Goal: Transaction & Acquisition: Register for event/course

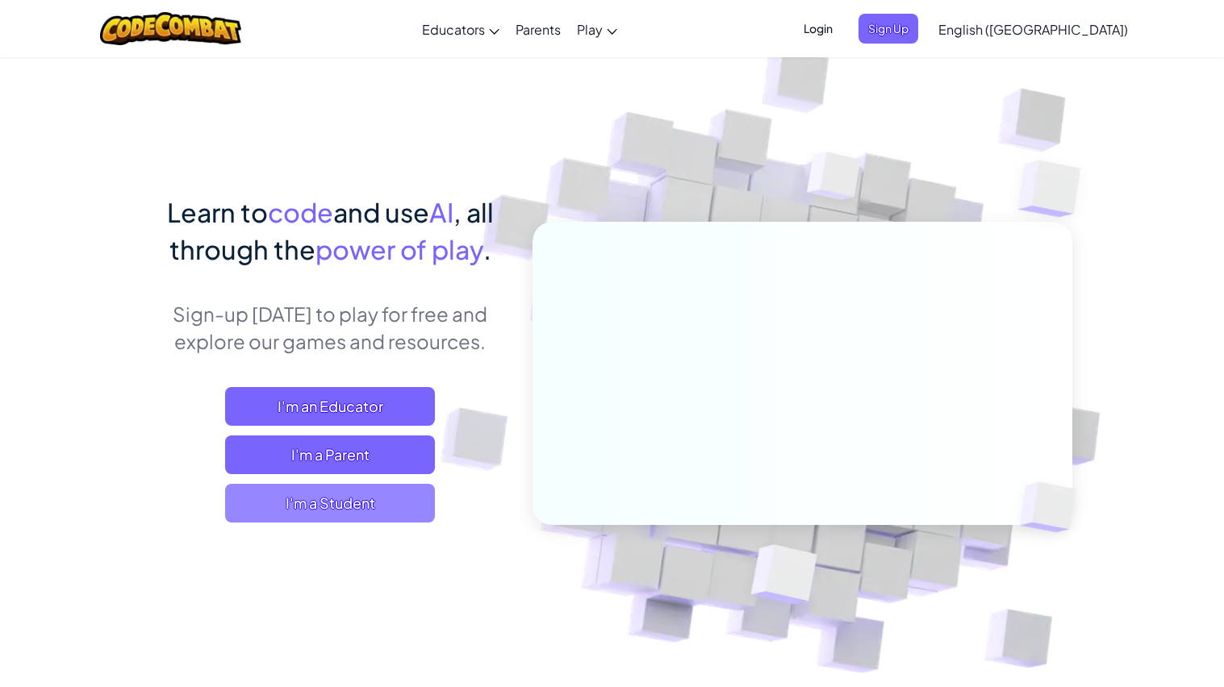
click at [345, 495] on span "I'm a Student" at bounding box center [330, 503] width 210 height 39
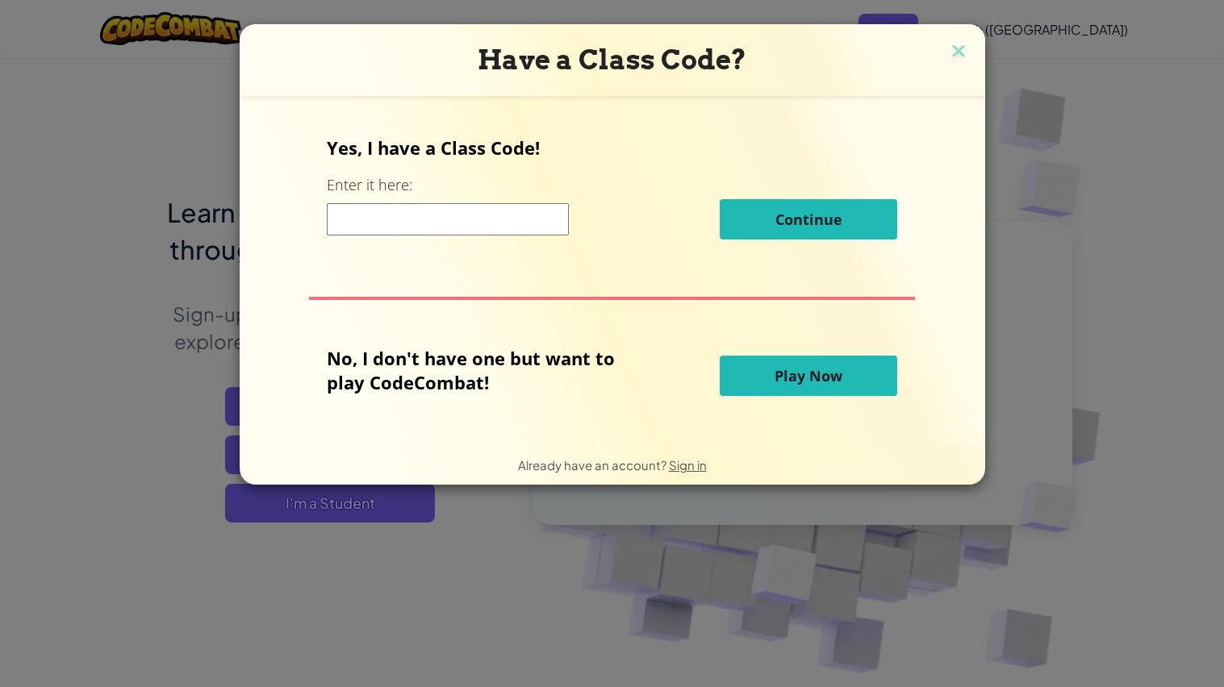
click at [529, 227] on input at bounding box center [448, 219] width 242 height 32
type input "Jelly Face Hide"
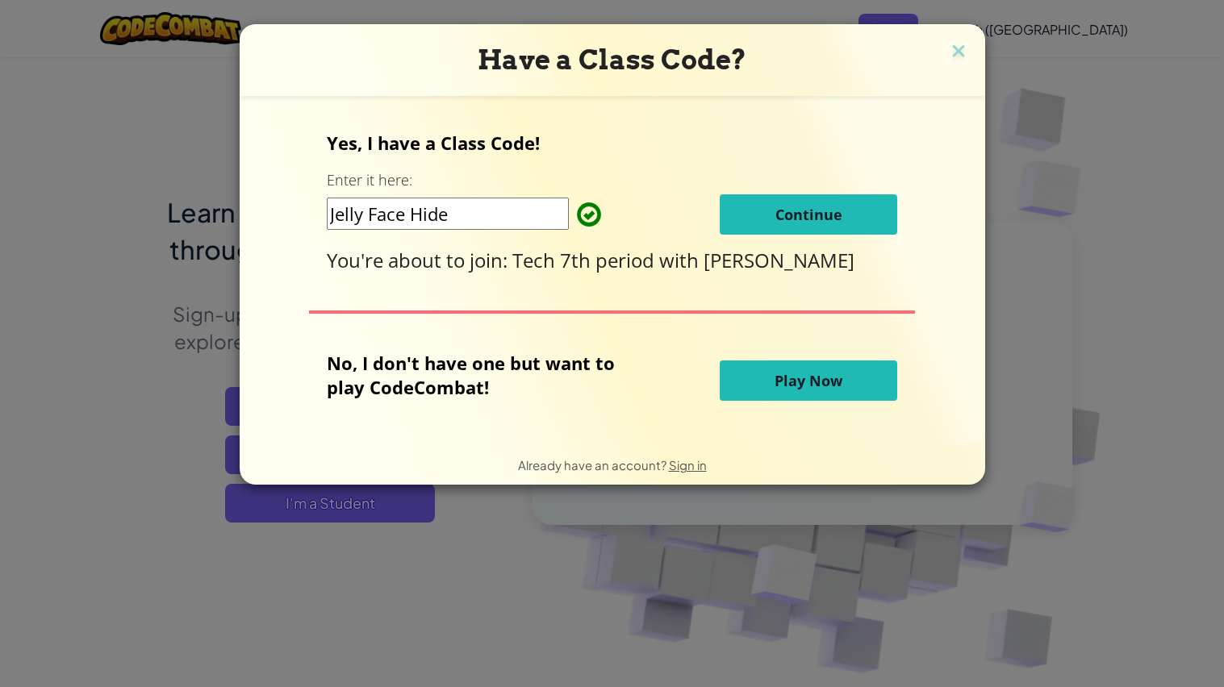
click at [766, 205] on button "Continue" at bounding box center [808, 214] width 177 height 40
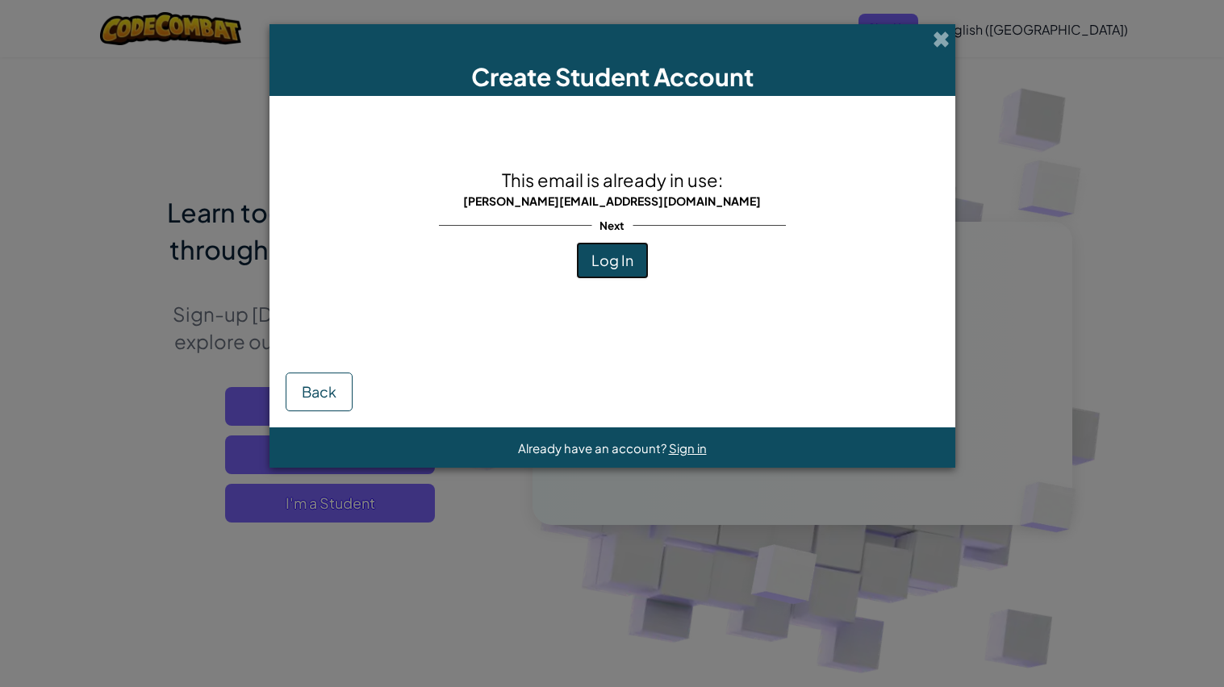
click at [600, 267] on span "Log In" at bounding box center [612, 260] width 42 height 19
